Goal: Task Accomplishment & Management: Manage account settings

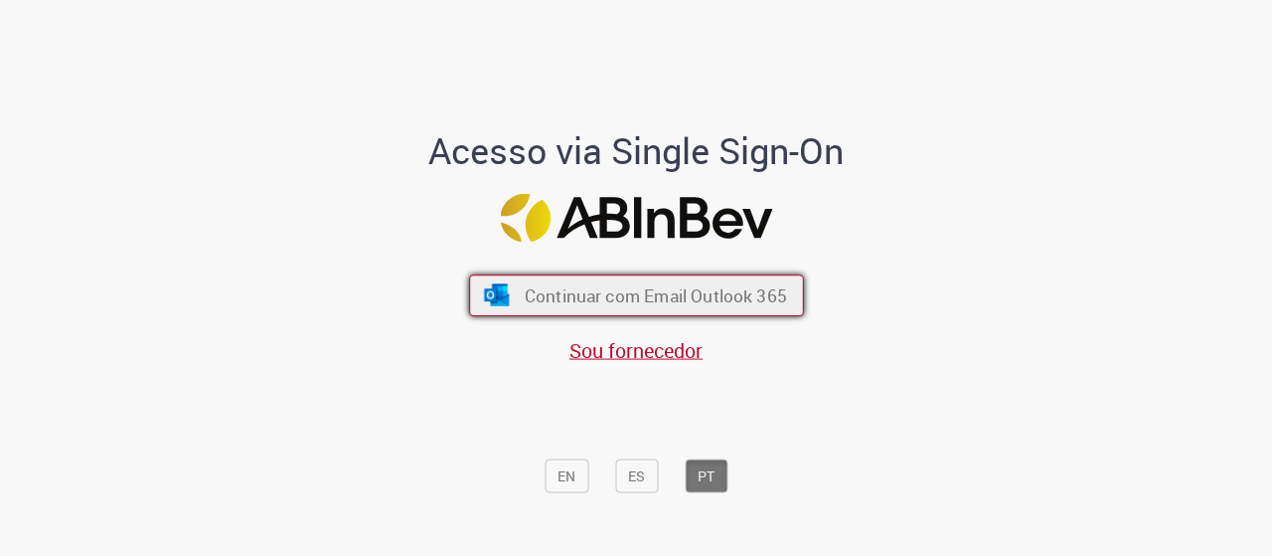
click at [576, 297] on span "Continuar com Email Outlook 365" at bounding box center [655, 294] width 262 height 23
